Goal: Find specific page/section: Find specific page/section

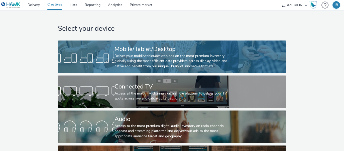
click at [109, 57] on div at bounding box center [86, 57] width 57 height 16
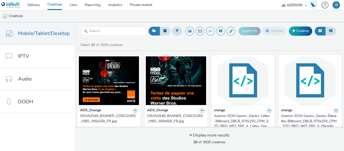
click at [157, 115] on div "ORAN2549_BANNER_CONCOURS_HBO_300x600_FR.jpg" at bounding box center [175, 119] width 56 height 10
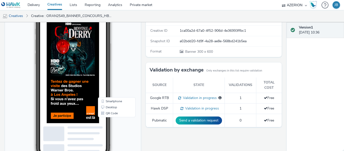
scroll to position [56, 0]
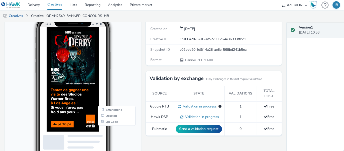
click at [134, 69] on body "15:15 Smartphone Desktop QR Code" at bounding box center [73, 105] width 136 height 205
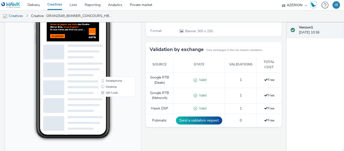
scroll to position [94, 0]
